Goal: Information Seeking & Learning: Check status

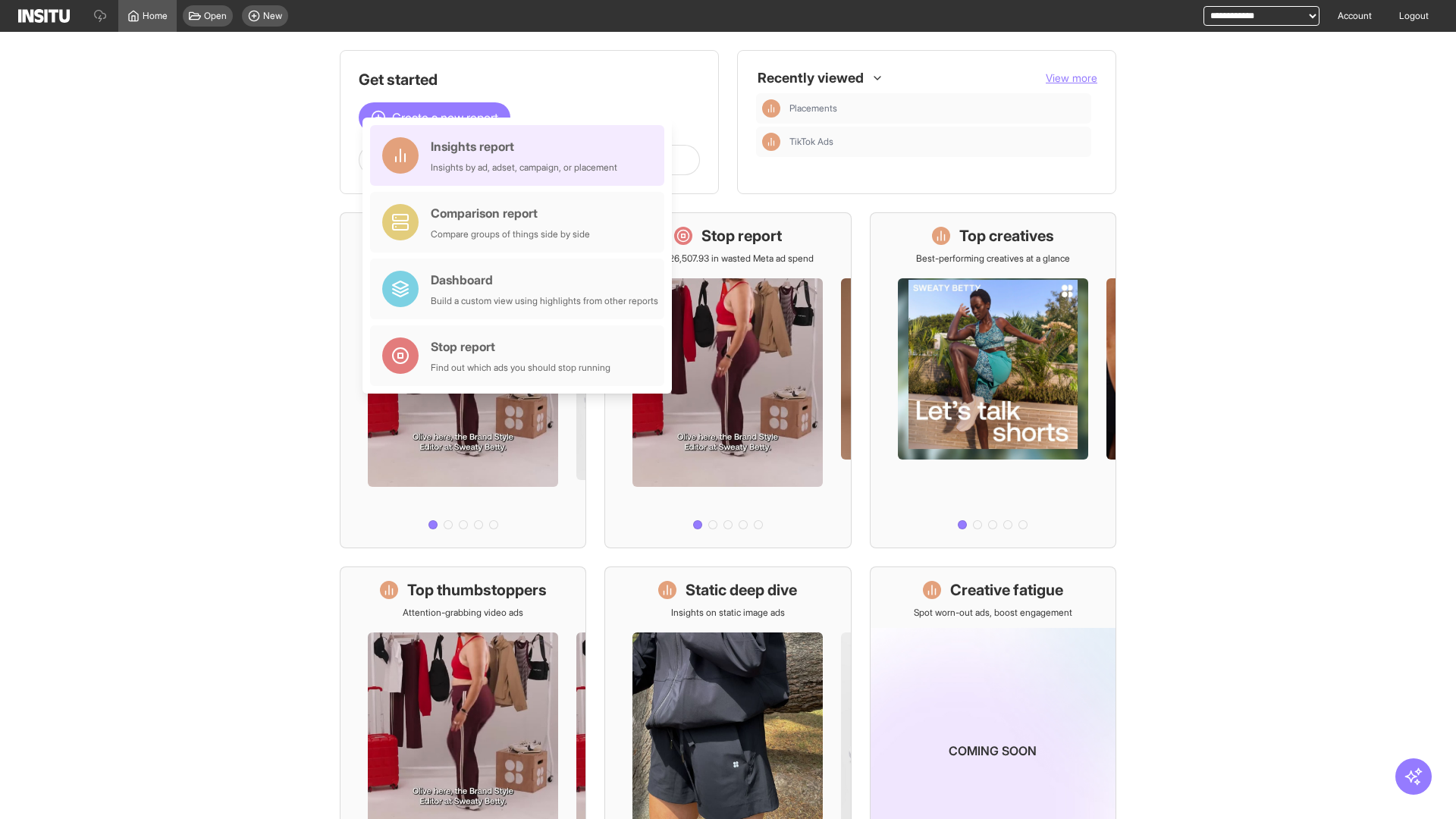
click at [521, 156] on div "Insights report Insights by ad, adset, campaign, or placement" at bounding box center [524, 155] width 186 height 36
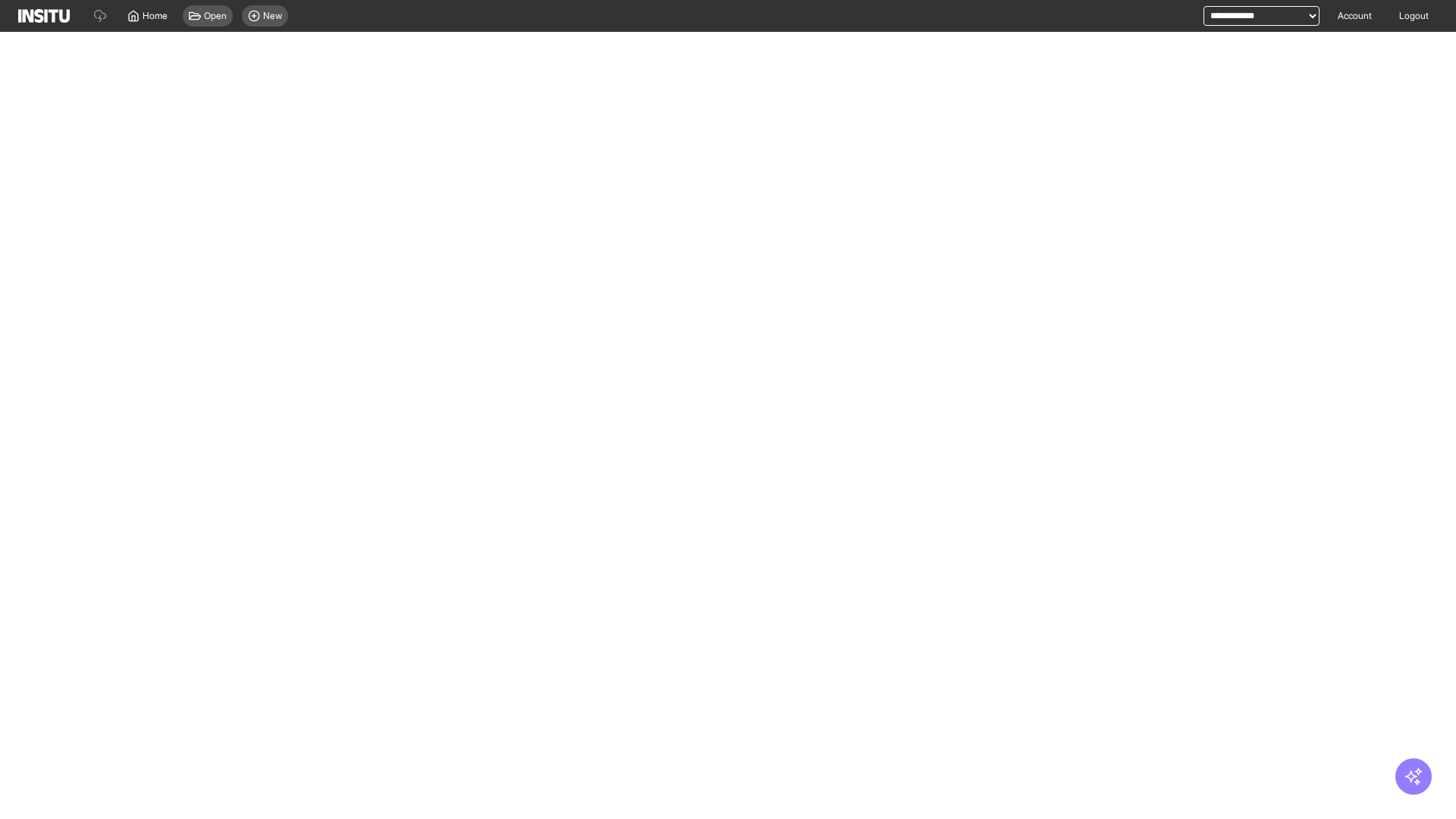
select select "**"
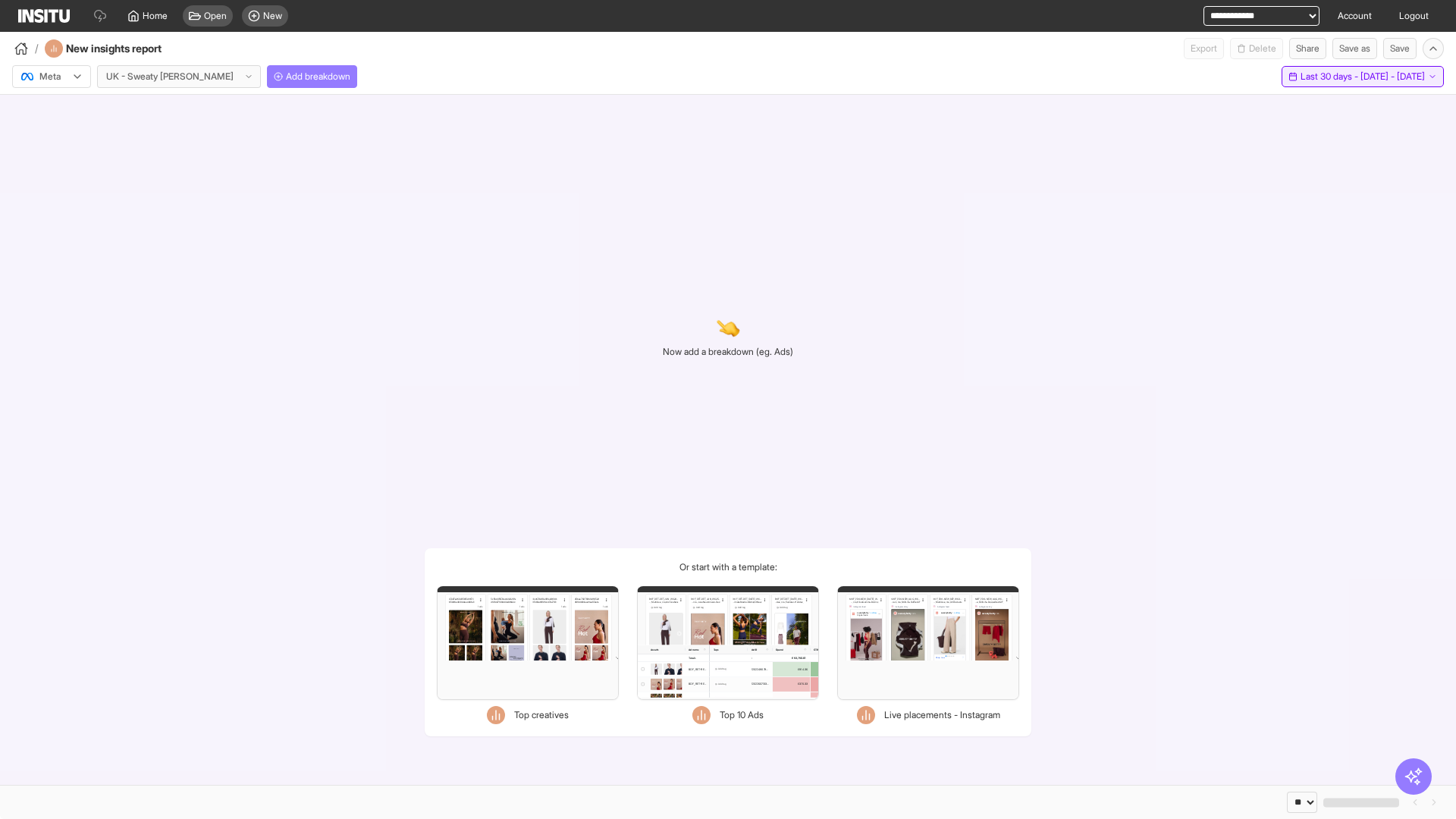
click at [1332, 77] on span "Last 30 days - [DATE] - [DATE]" at bounding box center [1363, 76] width 124 height 12
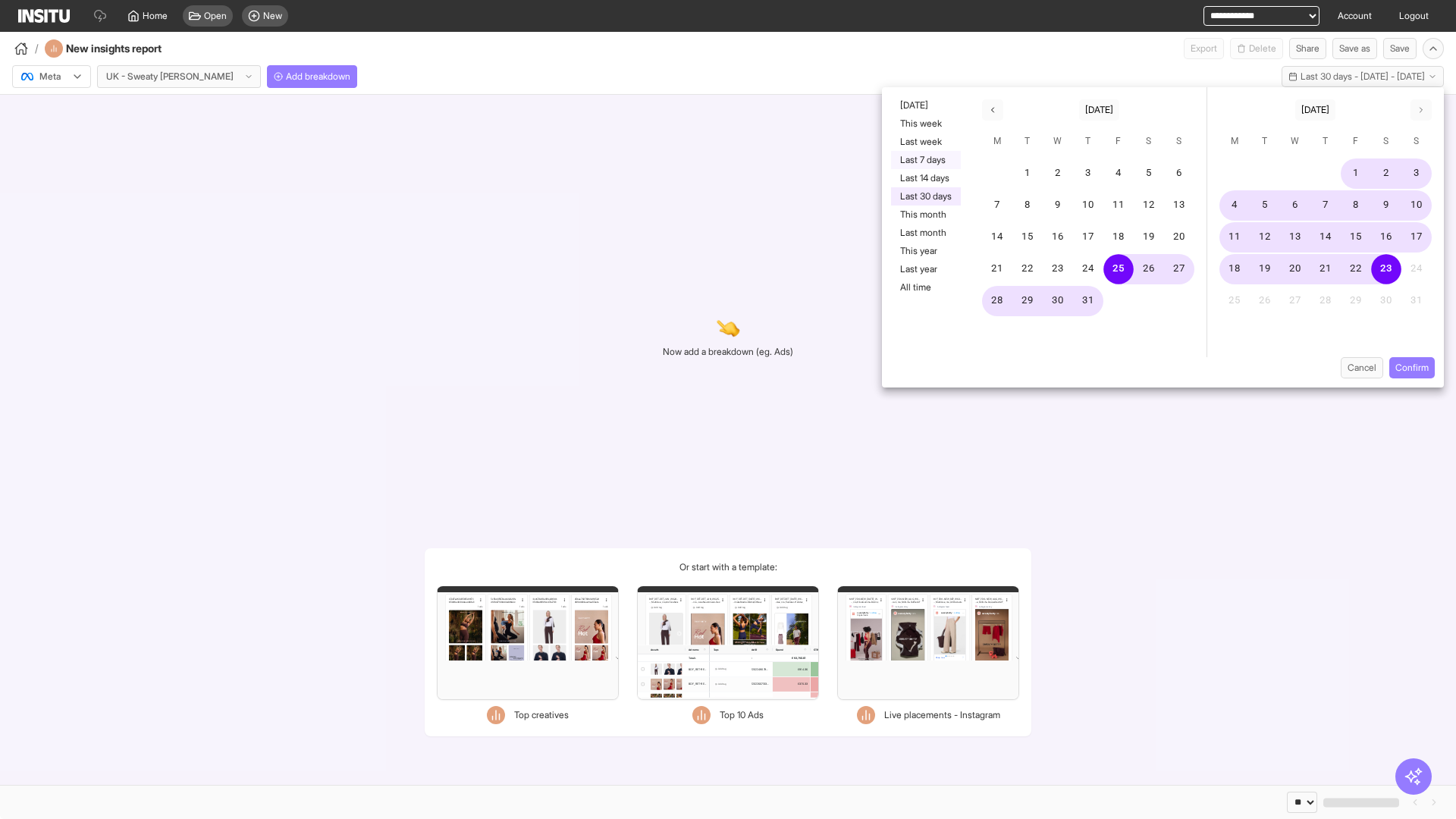
click at [925, 160] on button "Last 7 days" at bounding box center [926, 160] width 70 height 18
